Goal: Task Accomplishment & Management: Use online tool/utility

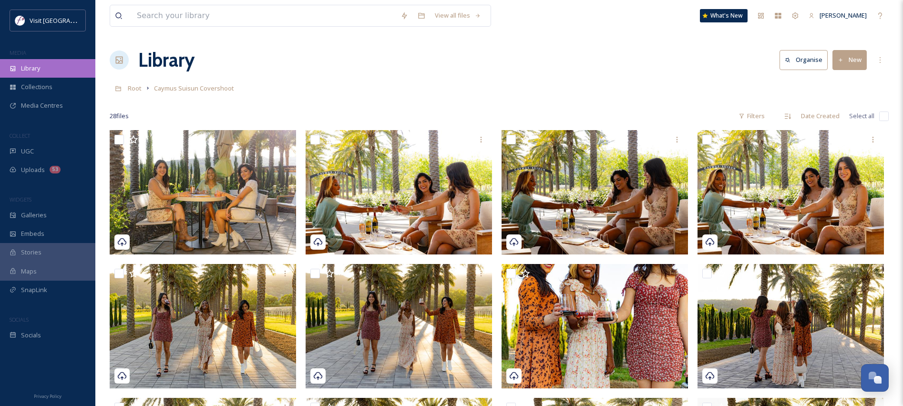
click at [41, 66] on div "Library" at bounding box center [47, 68] width 95 height 19
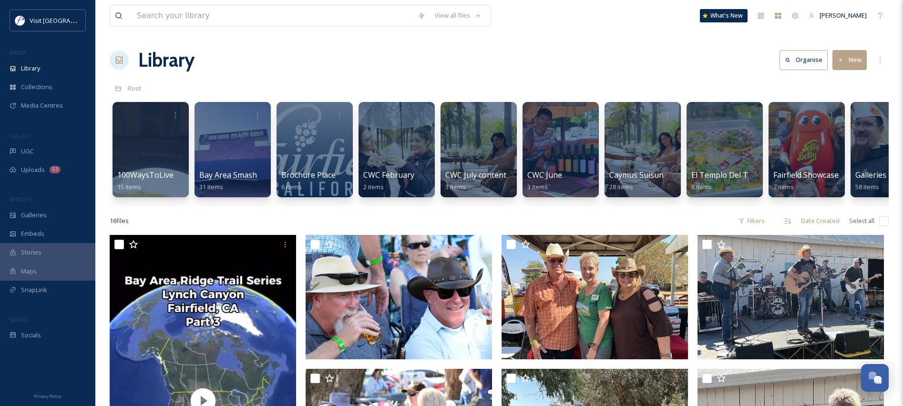
click at [859, 57] on button "New" at bounding box center [849, 60] width 34 height 20
click at [834, 115] on span "Folder" at bounding box center [838, 119] width 18 height 9
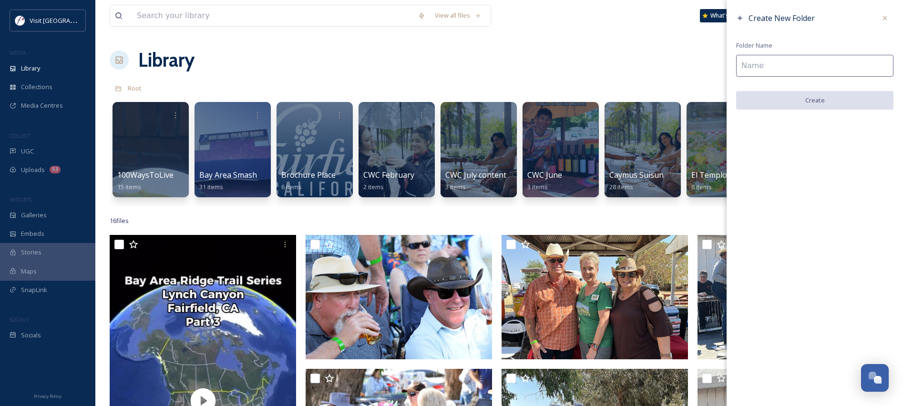
click at [831, 71] on input at bounding box center [814, 66] width 157 height 22
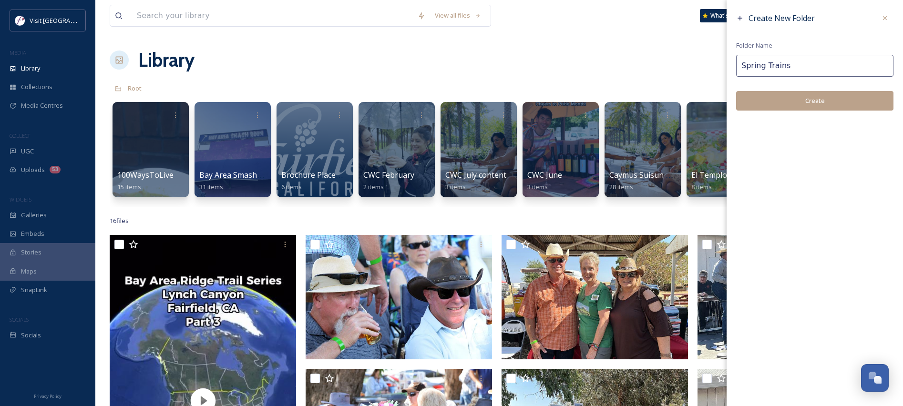
type input "Spring Trains"
click at [837, 99] on button "Create" at bounding box center [814, 101] width 157 height 20
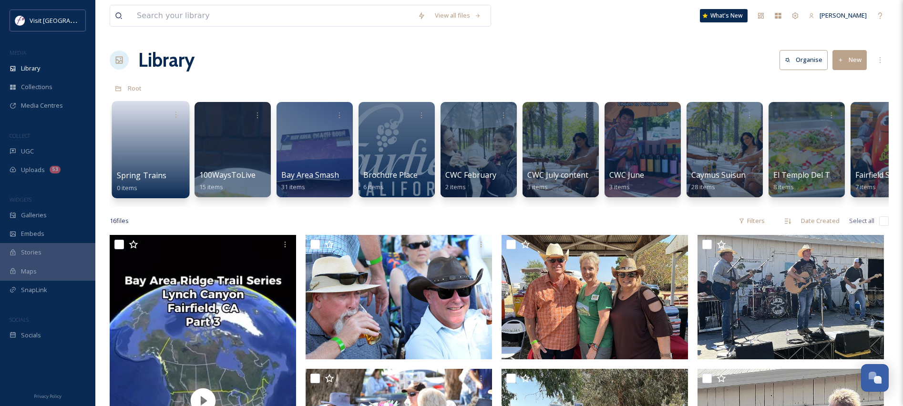
click at [164, 115] on div at bounding box center [151, 115] width 68 height 18
click at [164, 112] on div at bounding box center [151, 115] width 68 height 18
click at [173, 114] on icon at bounding box center [176, 115] width 8 height 8
click at [137, 118] on div "Edit / Share Move to Folder Delete" at bounding box center [151, 115] width 68 height 18
click at [137, 118] on div at bounding box center [151, 115] width 68 height 18
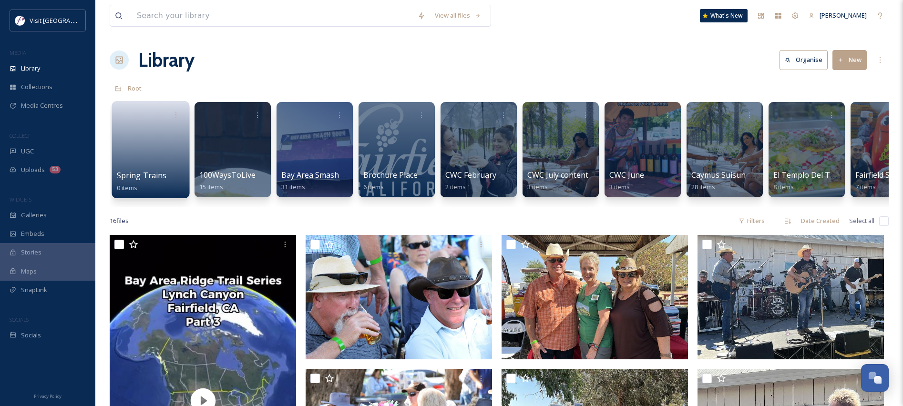
click at [141, 130] on link at bounding box center [151, 146] width 68 height 46
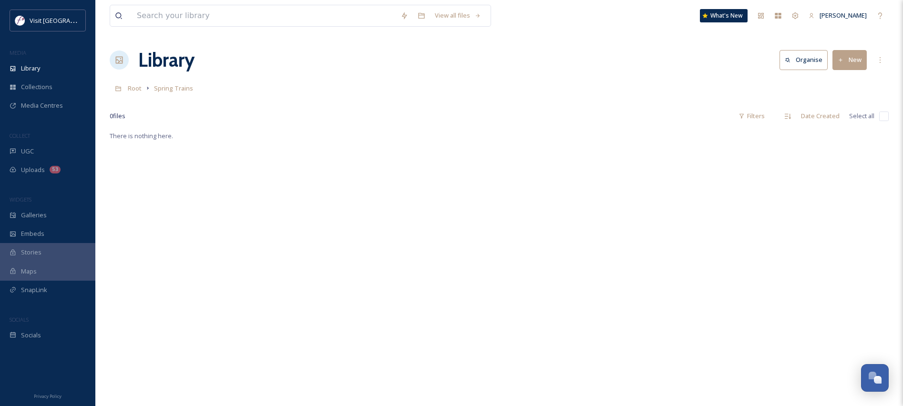
click at [786, 219] on div "There is nothing here." at bounding box center [499, 333] width 779 height 406
click at [880, 60] on icon at bounding box center [879, 60] width 1 height 6
click at [772, 136] on div "There is nothing here." at bounding box center [499, 333] width 779 height 406
click at [112, 56] on div at bounding box center [119, 60] width 19 height 19
click at [163, 90] on span "Spring Trains" at bounding box center [173, 88] width 39 height 9
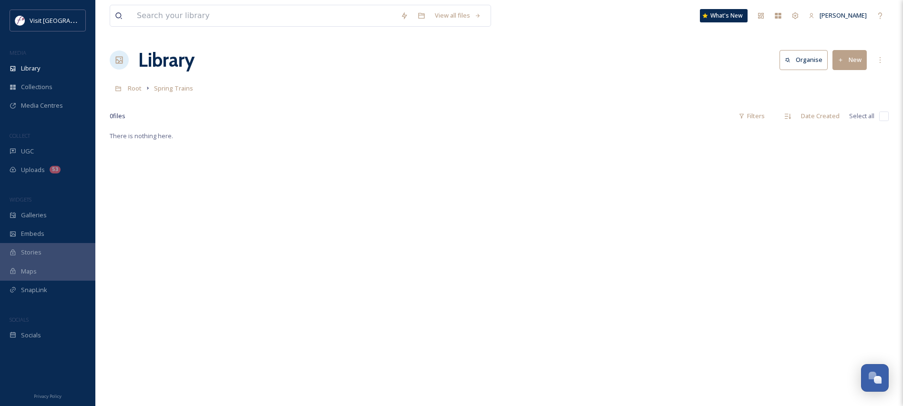
click at [854, 58] on button "New" at bounding box center [849, 60] width 34 height 20
click at [845, 80] on span "File Upload" at bounding box center [844, 82] width 31 height 9
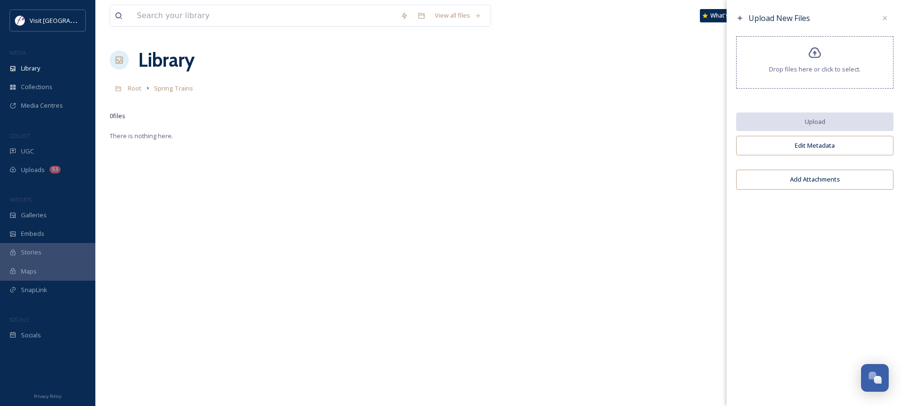
click at [806, 66] on span "Drop files here or click to select." at bounding box center [815, 69] width 92 height 9
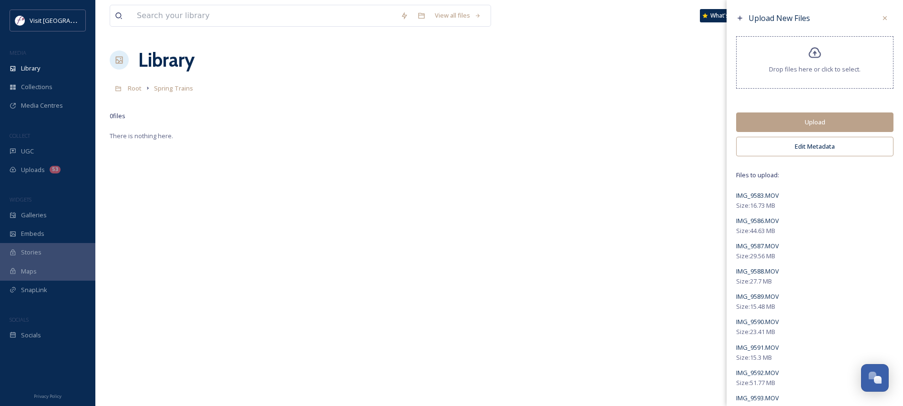
click at [804, 125] on button "Upload" at bounding box center [814, 122] width 157 height 20
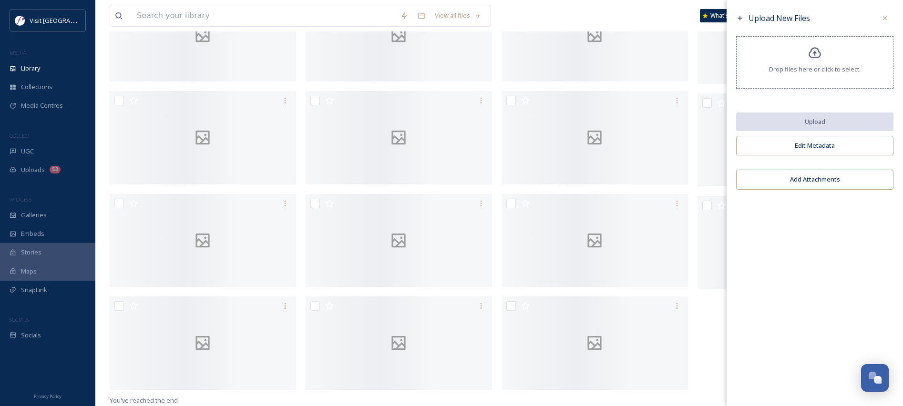
scroll to position [3082, 0]
click at [884, 15] on icon at bounding box center [885, 18] width 8 height 8
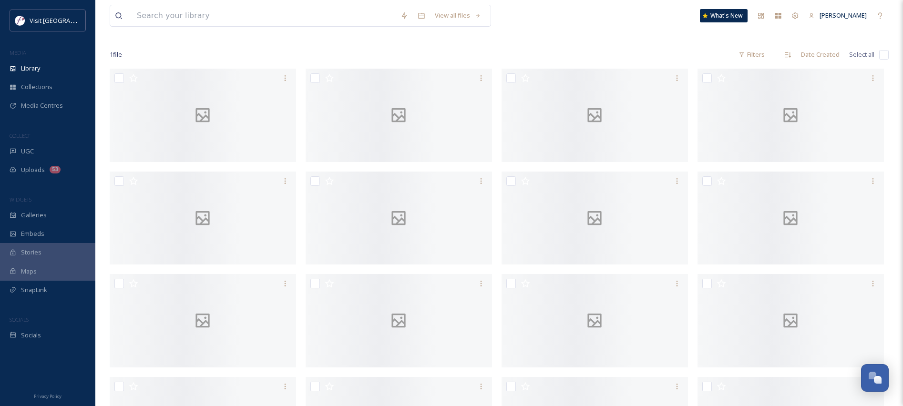
scroll to position [0, 0]
